Goal: Navigation & Orientation: Understand site structure

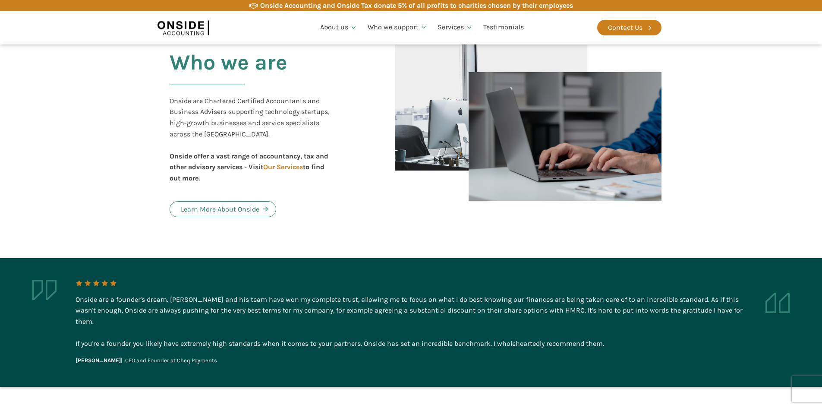
scroll to position [448, 0]
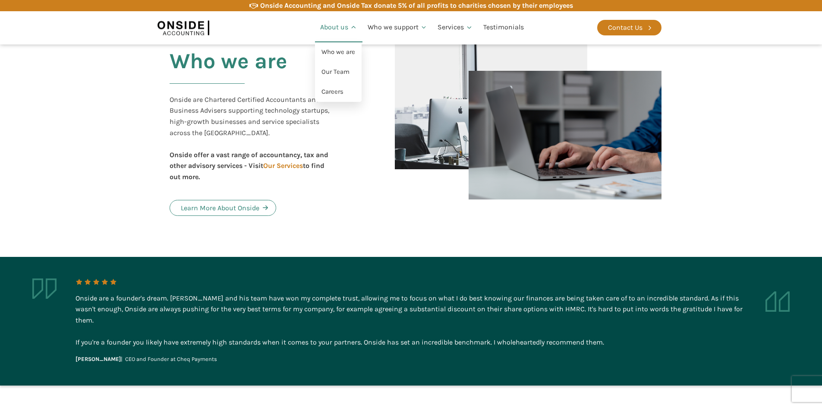
click at [350, 27] on icon at bounding box center [353, 27] width 7 height 7
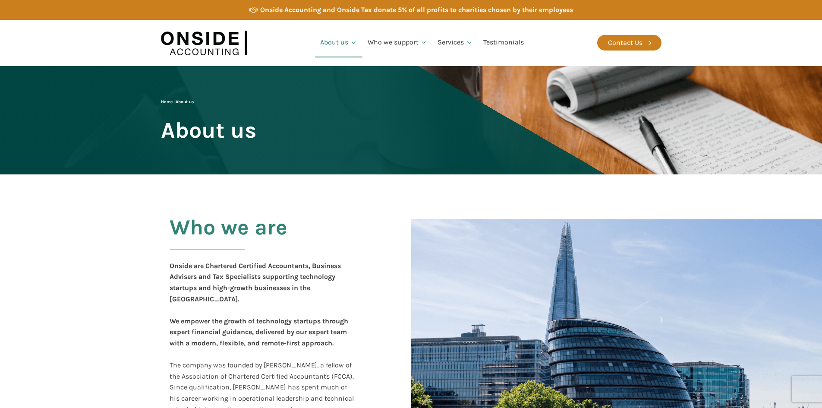
click at [382, 215] on div "Who we are Onside are Chartered Certified Accountants, Business Advisers and Ta…" at bounding box center [273, 343] width 225 height 272
click at [332, 102] on link "Careers" at bounding box center [338, 107] width 47 height 20
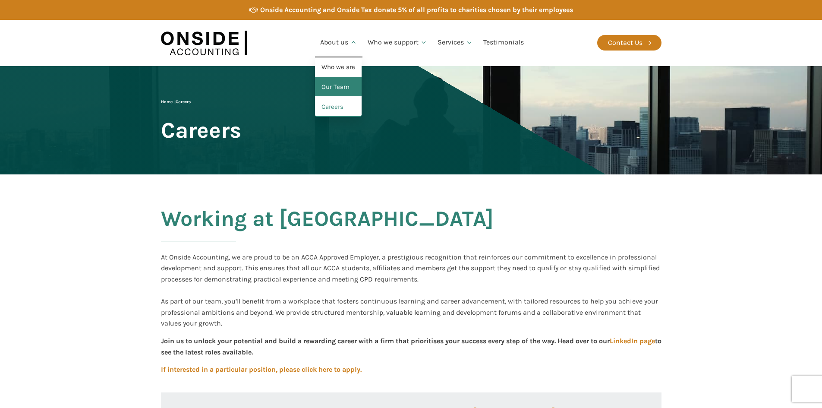
click at [341, 89] on link "Our Team" at bounding box center [338, 87] width 47 height 20
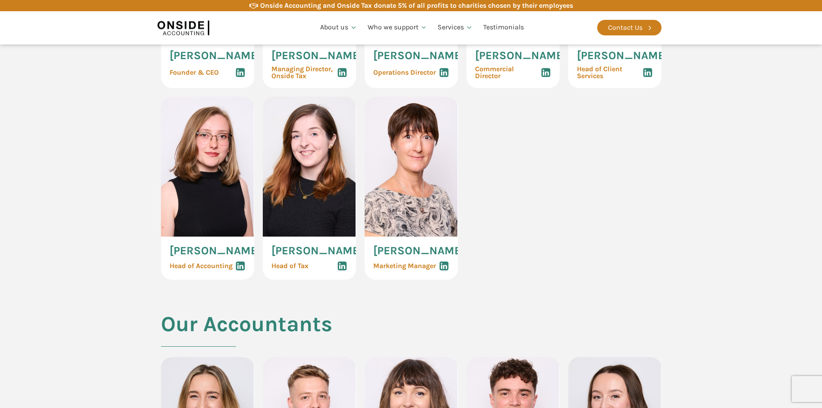
scroll to position [586, 0]
